Goal: Information Seeking & Learning: Learn about a topic

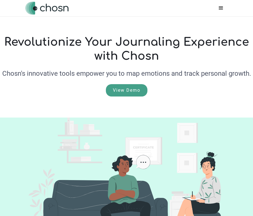
click at [223, 7] on div "menu" at bounding box center [220, 8] width 7 height 7
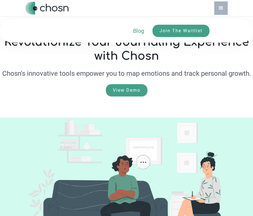
click at [141, 33] on link "Blog" at bounding box center [142, 30] width 19 height 7
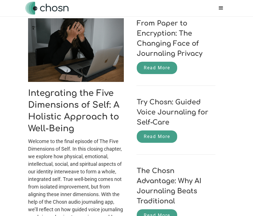
scroll to position [95, 0]
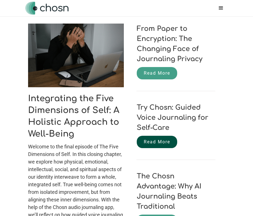
click at [169, 144] on link "Read More" at bounding box center [157, 142] width 40 height 12
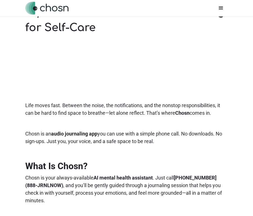
scroll to position [125, 0]
